Goal: Check status: Check status

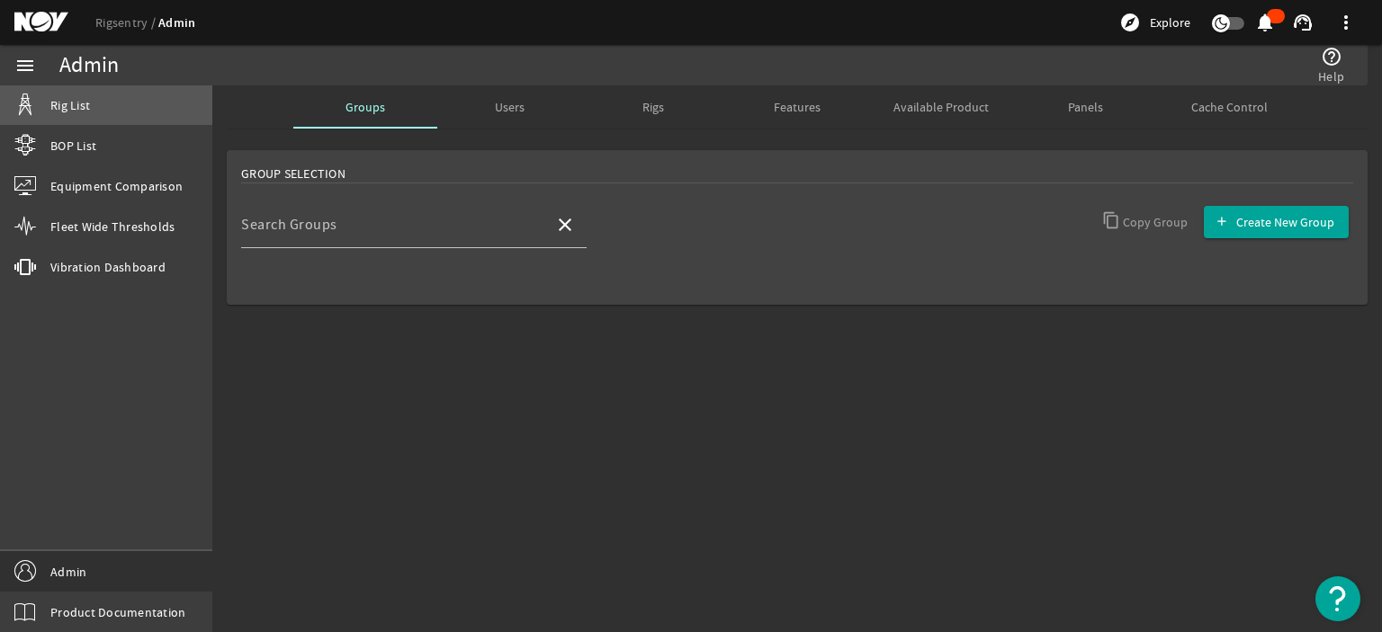
click at [93, 107] on link "Rig List" at bounding box center [106, 105] width 212 height 40
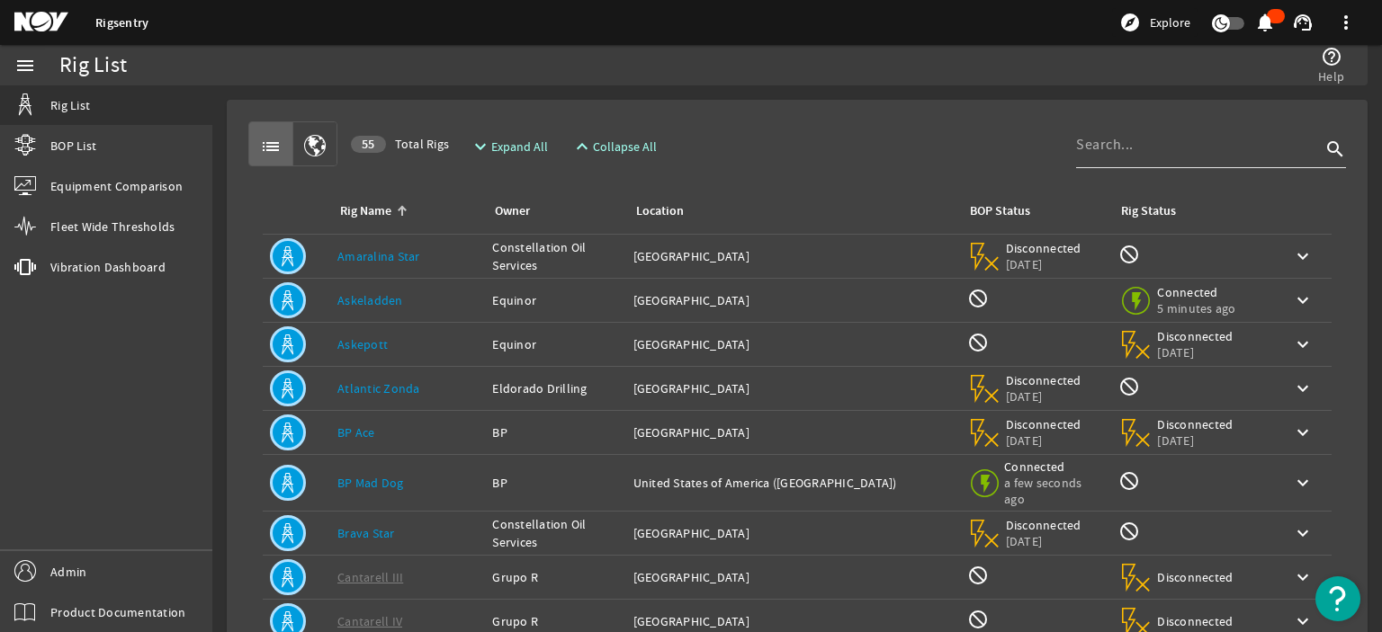
click at [1093, 152] on input at bounding box center [1198, 145] width 245 height 22
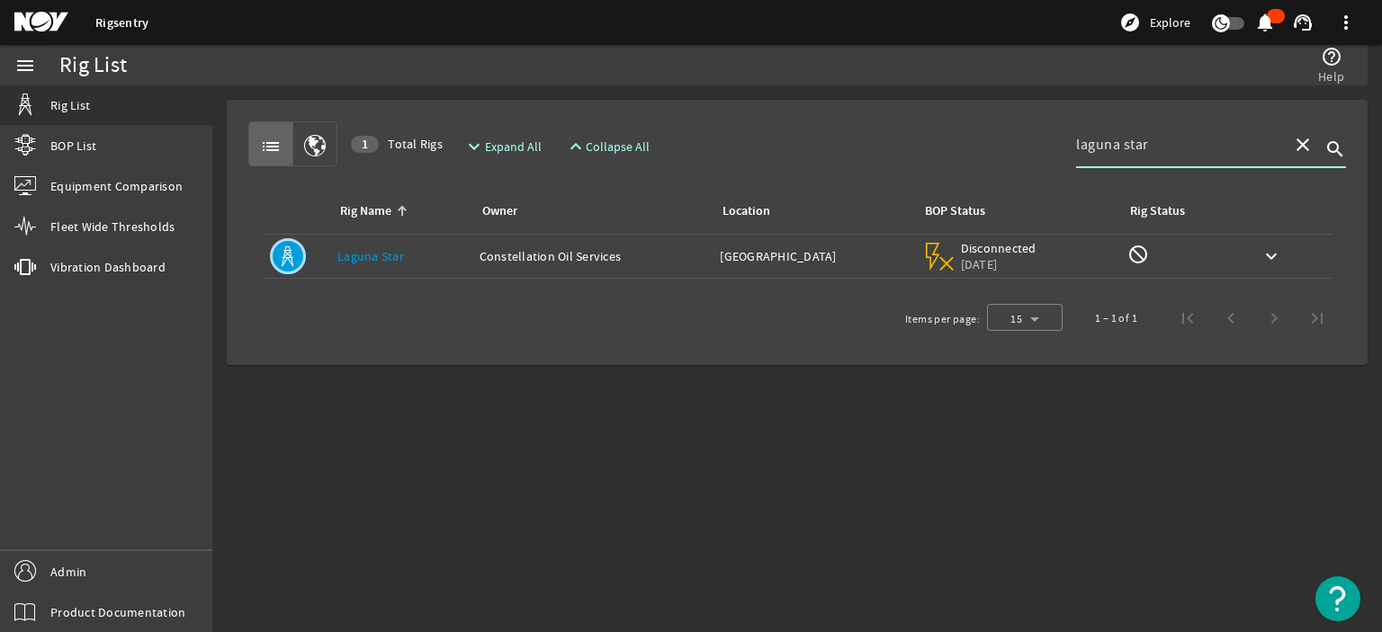
type input "laguna star"
click at [418, 262] on div "Rig Name: Laguna Star" at bounding box center [401, 256] width 128 height 18
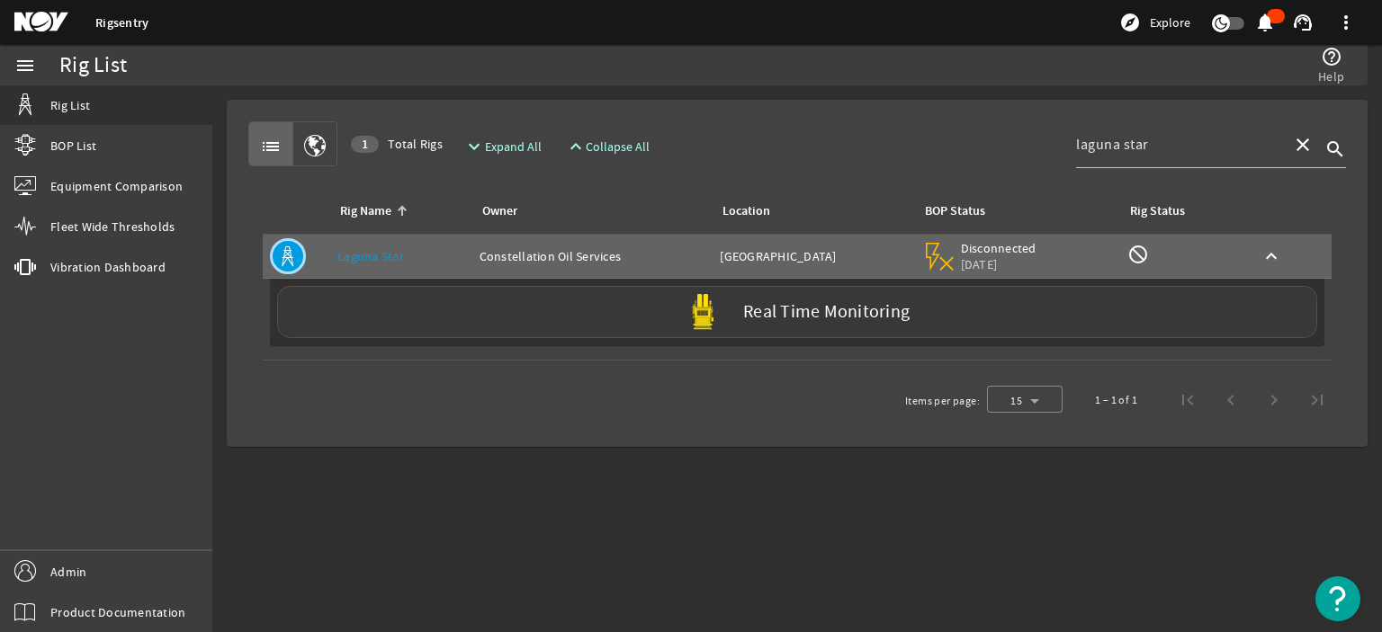
click at [443, 314] on div "Real Time Monitoring" at bounding box center [797, 312] width 1040 height 52
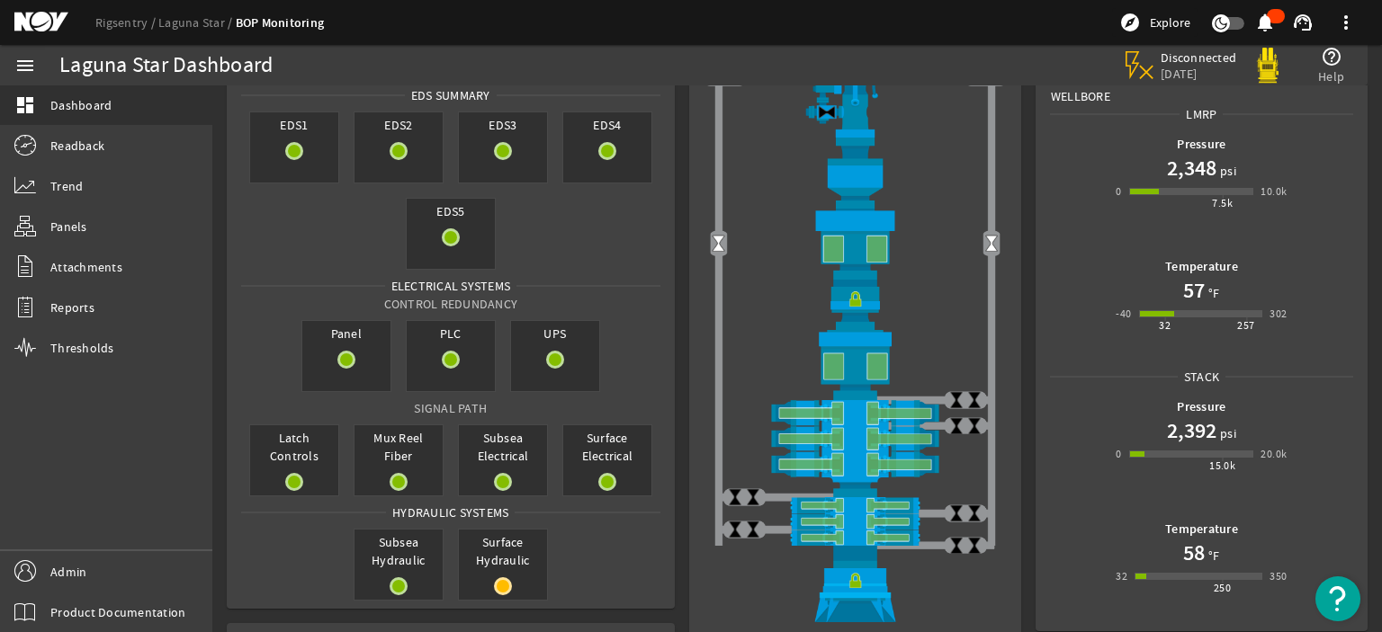
scroll to position [155, 0]
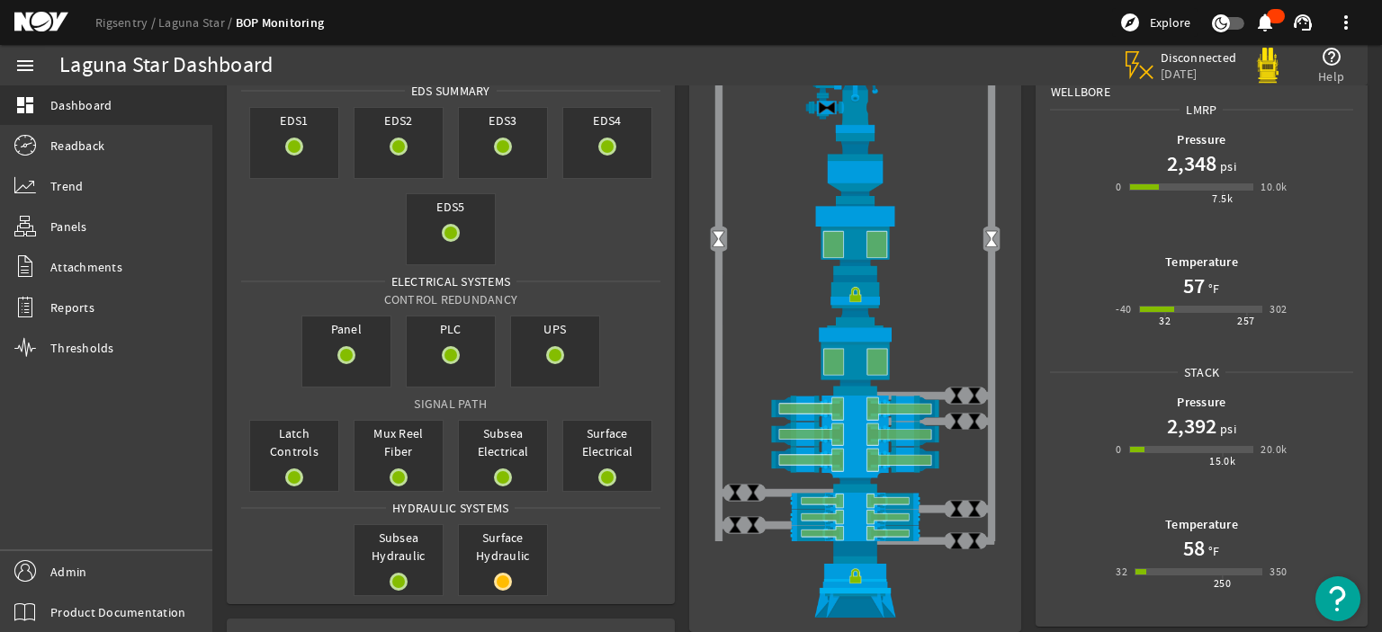
click at [1036, 303] on div "Pressure 2,348 psi 0 7.5k 10.0k Temperature 57 °F -40 32 257 302" at bounding box center [1201, 241] width 330 height 245
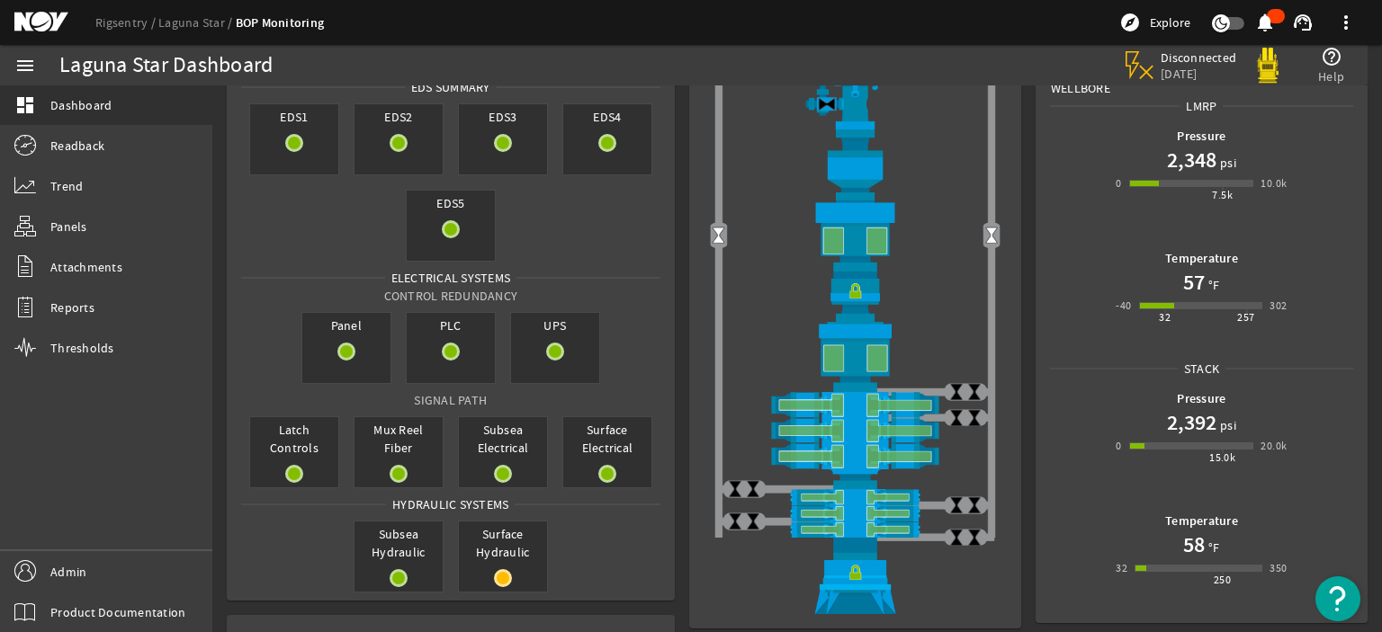
scroll to position [160, 0]
click at [151, 143] on link "Readback" at bounding box center [106, 146] width 212 height 40
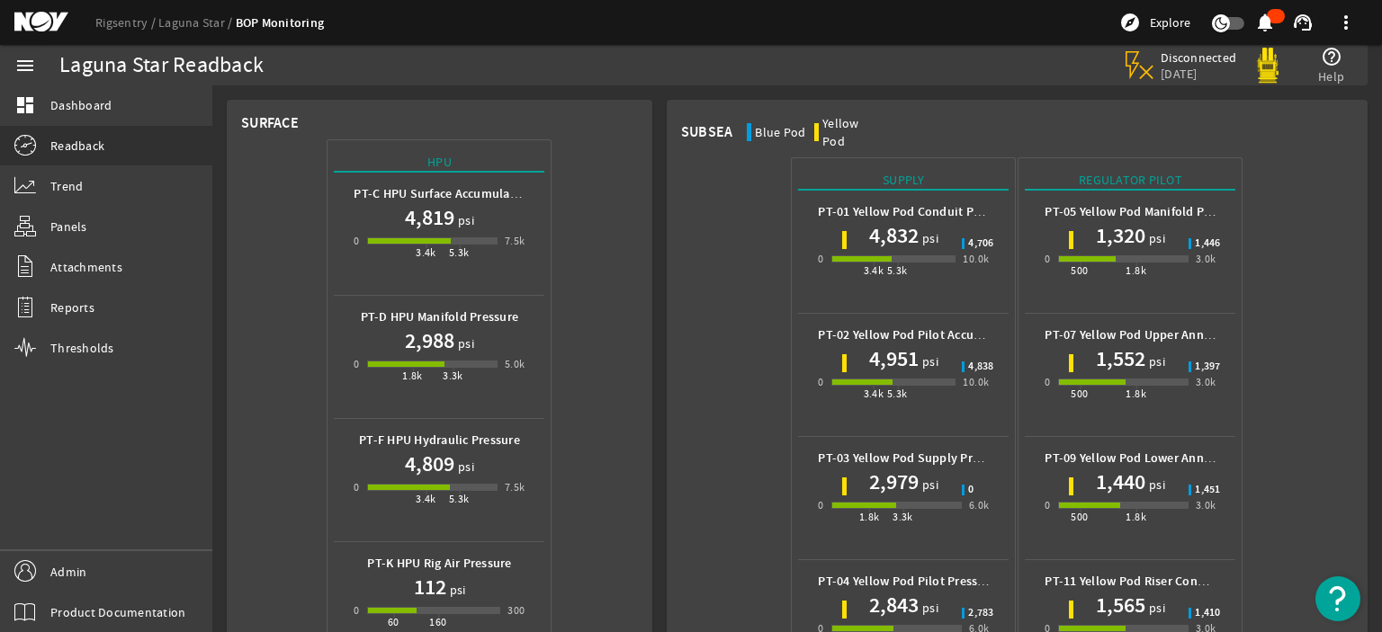
click at [116, 225] on link "Panels" at bounding box center [106, 227] width 212 height 40
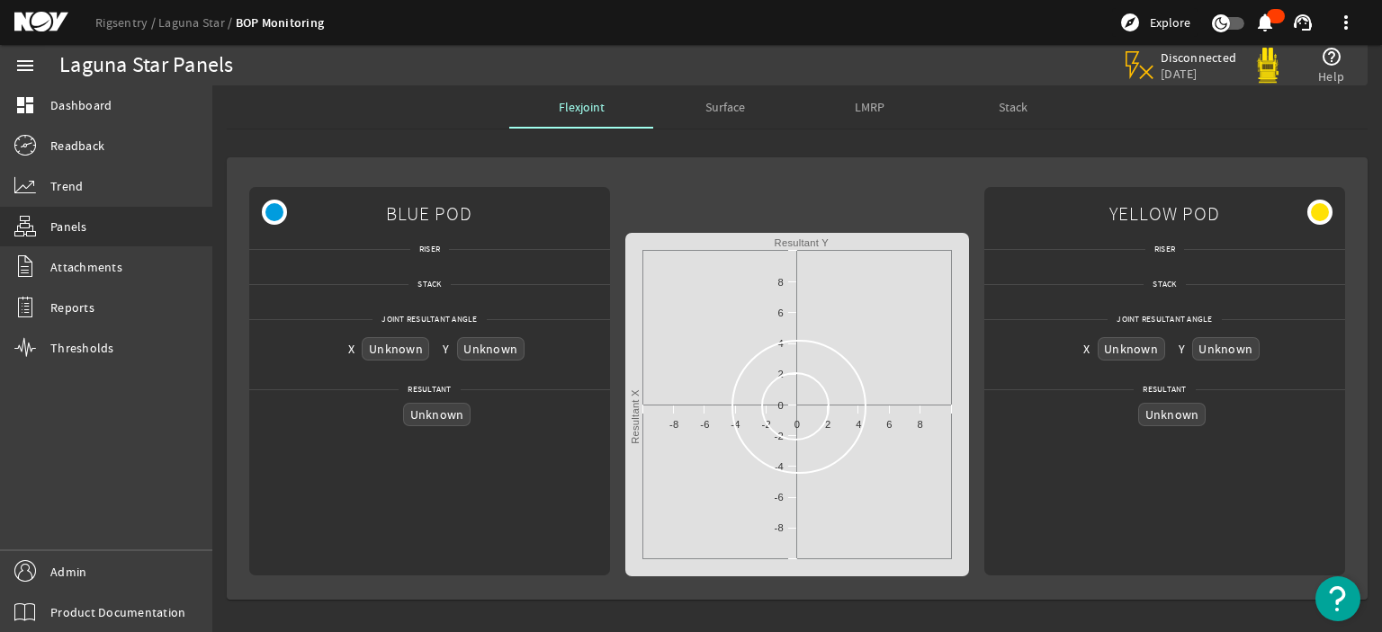
click at [288, 152] on rigsentry-mat-card "BLUE POD Riser Stack Joint Resultant Angle X Unknown Y Unknown Resultant Unknow…" at bounding box center [796, 378] width 1169 height 471
